Goal: Information Seeking & Learning: Compare options

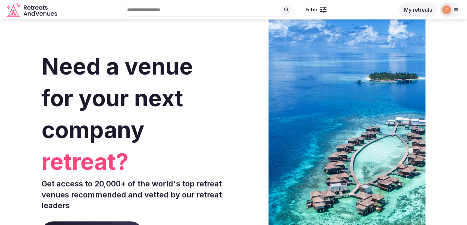
click at [418, 11] on button "My retreats" at bounding box center [418, 10] width 38 height 14
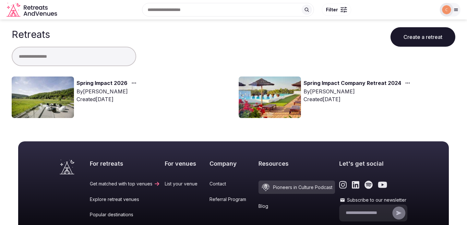
click at [445, 11] on img at bounding box center [446, 9] width 9 height 9
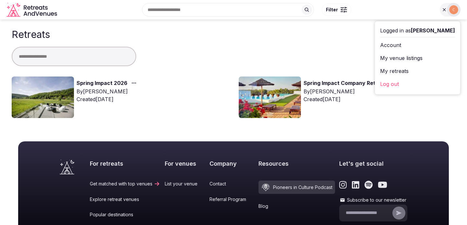
click at [65, 102] on img at bounding box center [43, 98] width 62 height 42
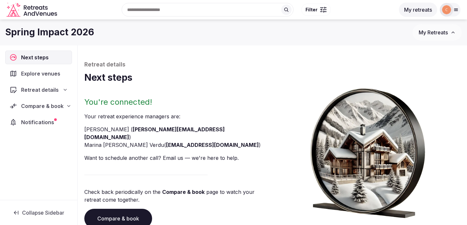
click at [45, 124] on span "Notifications" at bounding box center [39, 122] width 36 height 8
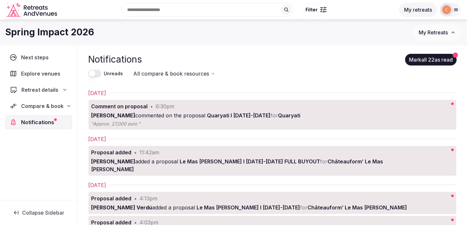
click at [47, 90] on span "Retreat details" at bounding box center [39, 90] width 37 height 8
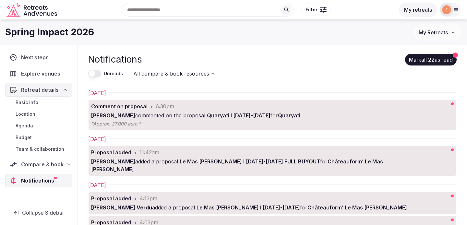
click at [59, 166] on span "Compare & book" at bounding box center [42, 165] width 43 height 8
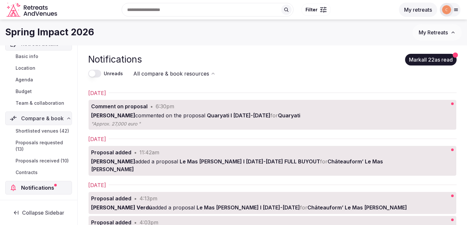
click at [49, 161] on span "Proposals received (10)" at bounding box center [42, 161] width 53 height 6
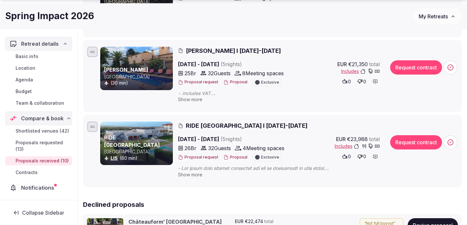
scroll to position [27, 0]
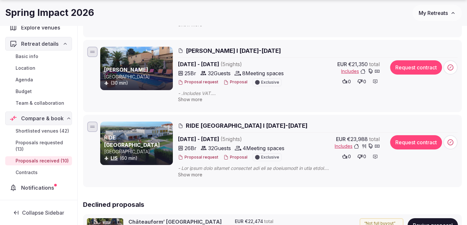
click at [198, 100] on span "Show more" at bounding box center [190, 100] width 24 height 6
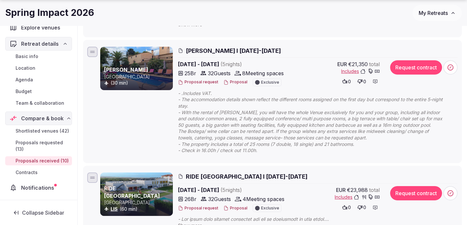
drag, startPoint x: 185, startPoint y: 49, endPoint x: 257, endPoint y: 47, distance: 71.7
click at [257, 47] on h2 "[PERSON_NAME] I [DATE]-[DATE]" at bounding box center [318, 51] width 280 height 8
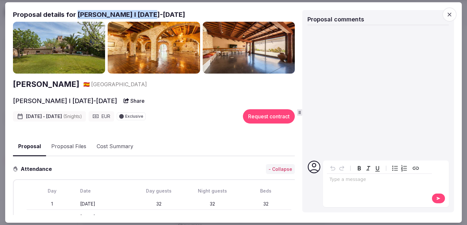
drag, startPoint x: 149, startPoint y: 15, endPoint x: 76, endPoint y: 16, distance: 72.4
click at [76, 16] on h2 "Proposal details for [PERSON_NAME] I [DATE]-[DATE]" at bounding box center [154, 14] width 282 height 9
copy h2 "[PERSON_NAME]"
click at [451, 17] on icon "button" at bounding box center [449, 14] width 6 height 6
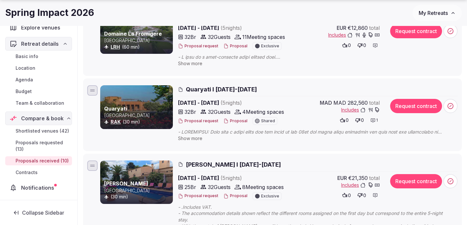
scroll to position [601, 0]
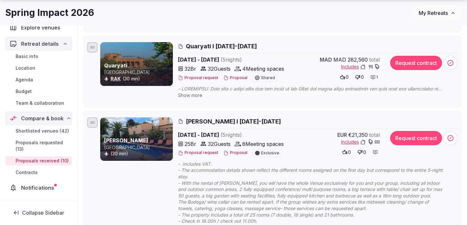
click at [197, 92] on span "Show more" at bounding box center [190, 95] width 24 height 6
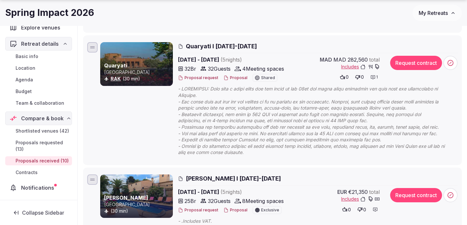
click at [220, 44] on span "Quaryati I [DATE]-[DATE]" at bounding box center [221, 46] width 71 height 8
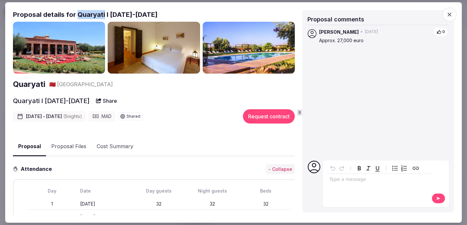
drag, startPoint x: 103, startPoint y: 14, endPoint x: 76, endPoint y: 15, distance: 26.3
click at [76, 15] on h2 "Proposal details for Quaryati I [DATE]-[DATE]" at bounding box center [154, 14] width 282 height 9
copy h2 "Quaryati"
